Goal: Transaction & Acquisition: Subscribe to service/newsletter

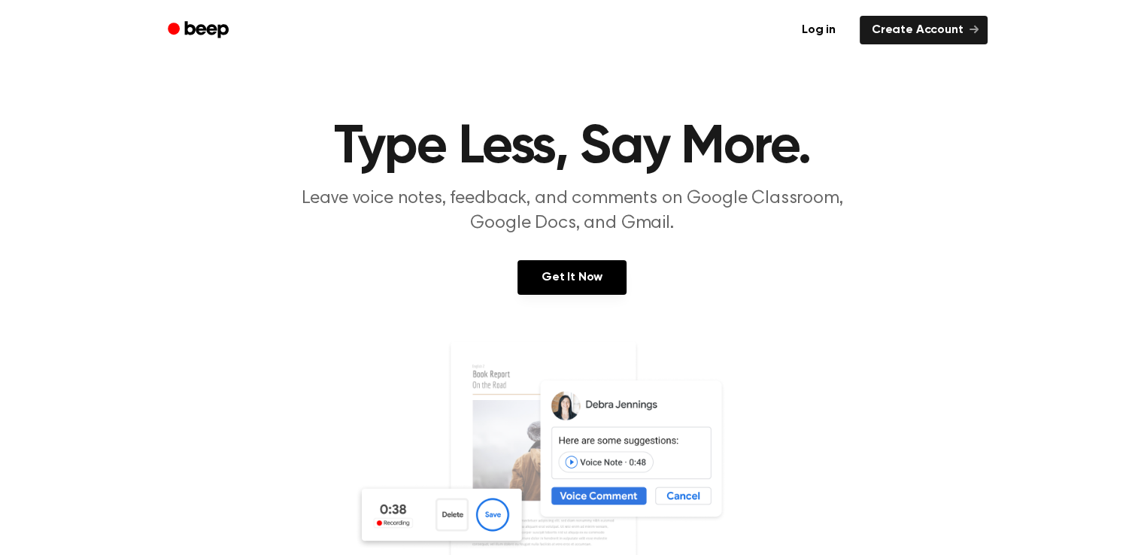
click at [959, 316] on div "Get It Now" at bounding box center [572, 292] width 1108 height 65
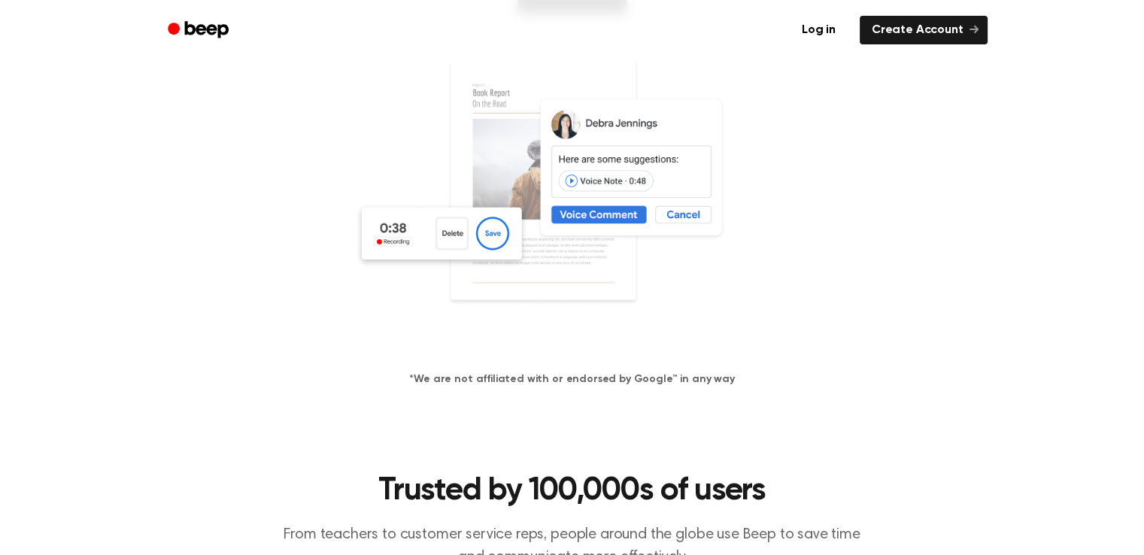
scroll to position [90, 0]
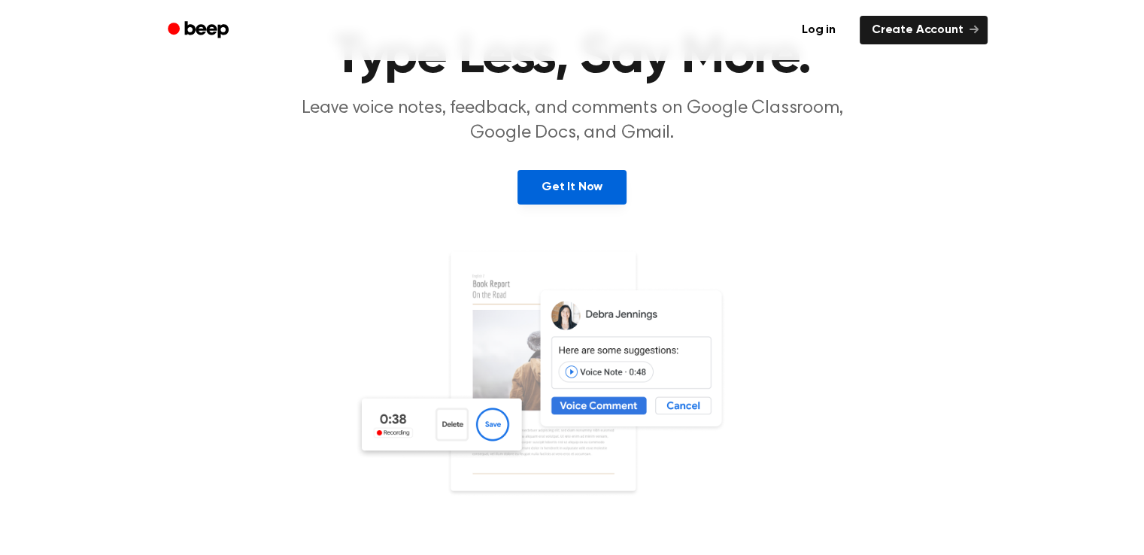
click at [564, 197] on link "Get It Now" at bounding box center [572, 187] width 109 height 35
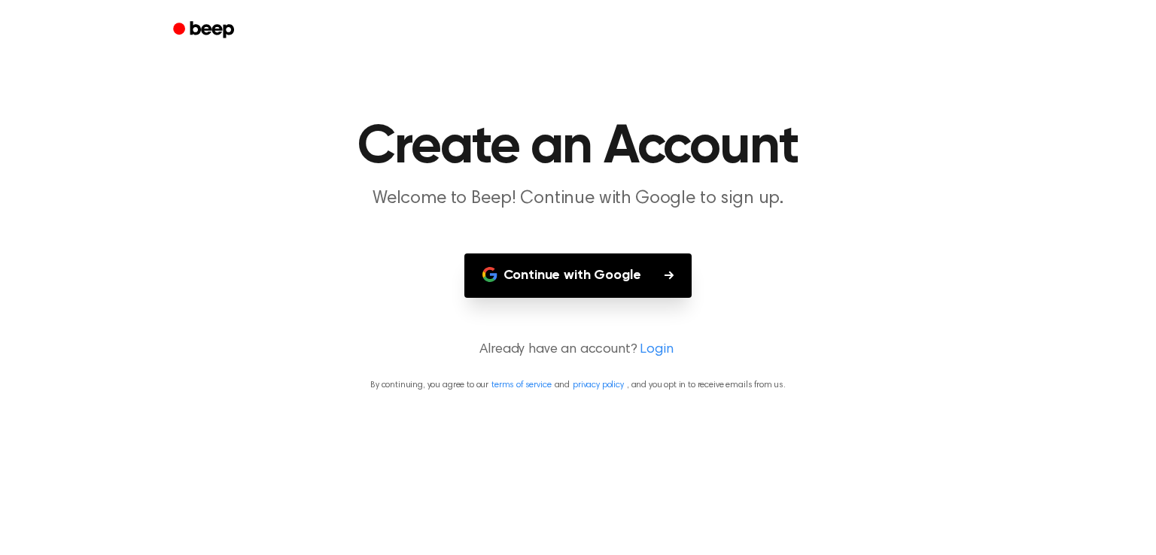
click at [594, 278] on button "Continue with Google" at bounding box center [578, 276] width 228 height 44
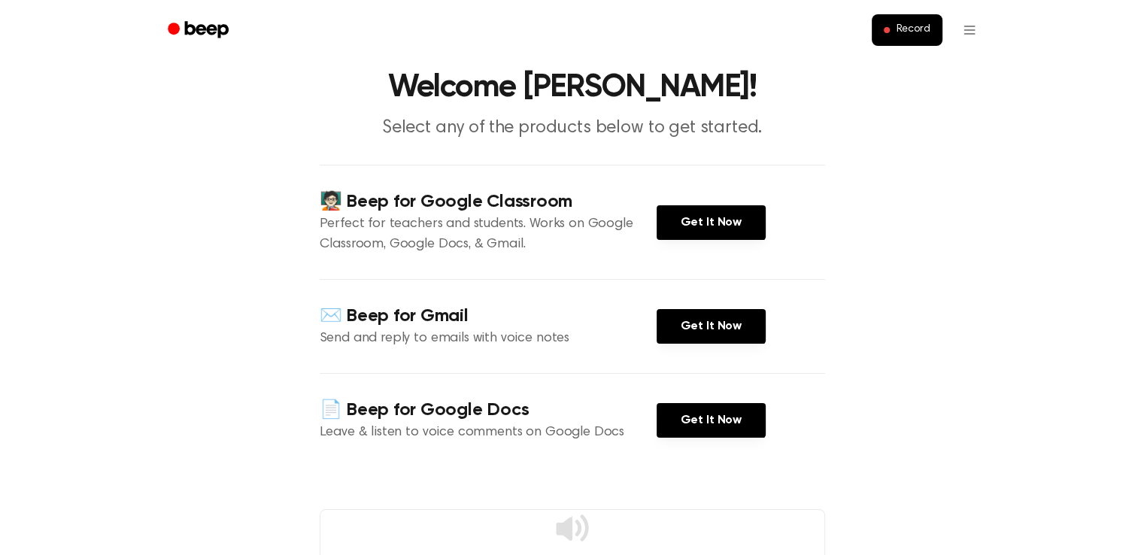
scroll to position [150, 0]
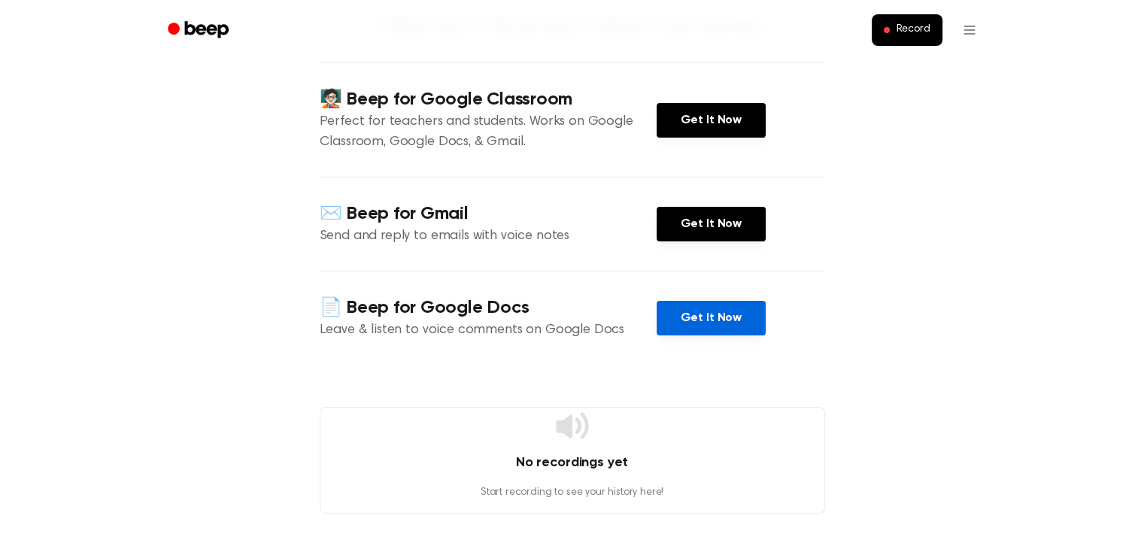
click at [739, 312] on link "Get It Now" at bounding box center [711, 318] width 109 height 35
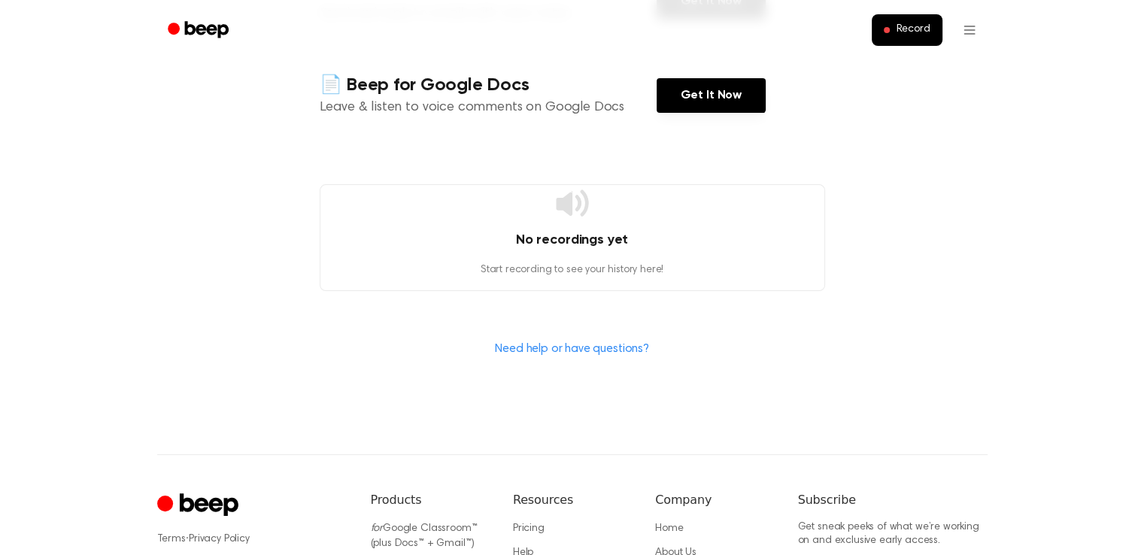
scroll to position [376, 0]
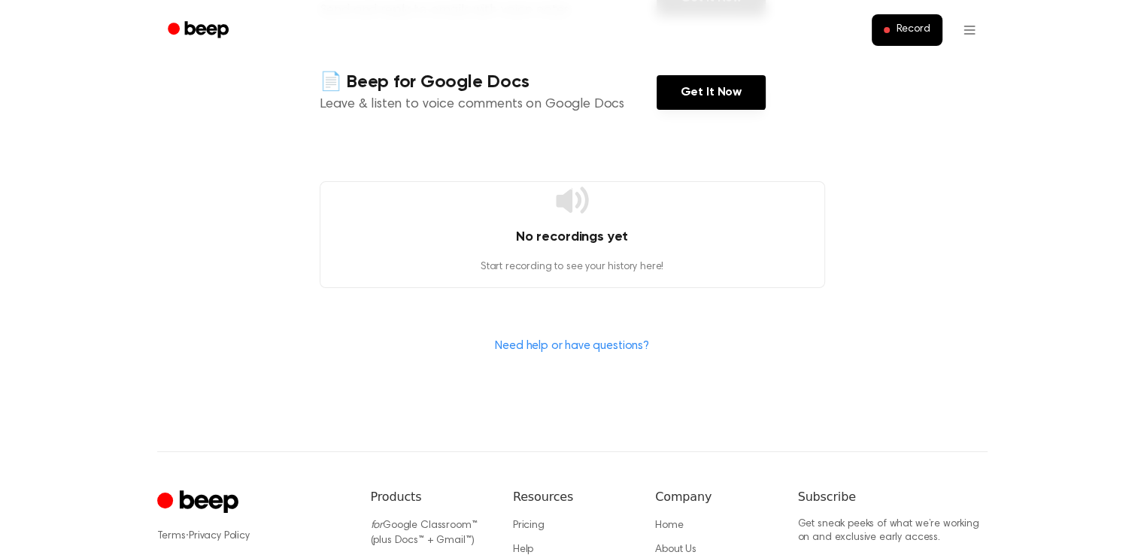
click at [444, 166] on section "🧑🏻‍🏫 Beep for Google Classroom Perfect for teachers and students. Works on Goog…" at bounding box center [573, 96] width 506 height 518
click at [418, 346] on div "Need help or have questions?" at bounding box center [573, 345] width 506 height 19
click at [416, 348] on div "Need help or have questions?" at bounding box center [573, 345] width 506 height 19
click at [495, 336] on div "Need help or have questions?" at bounding box center [573, 345] width 506 height 19
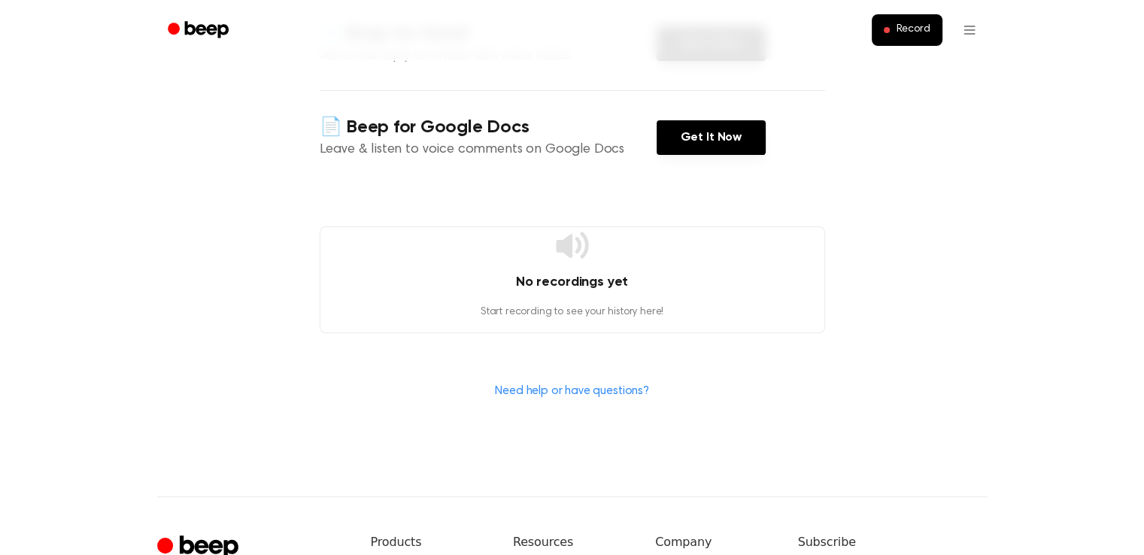
scroll to position [331, 0]
